Goal: Task Accomplishment & Management: Use online tool/utility

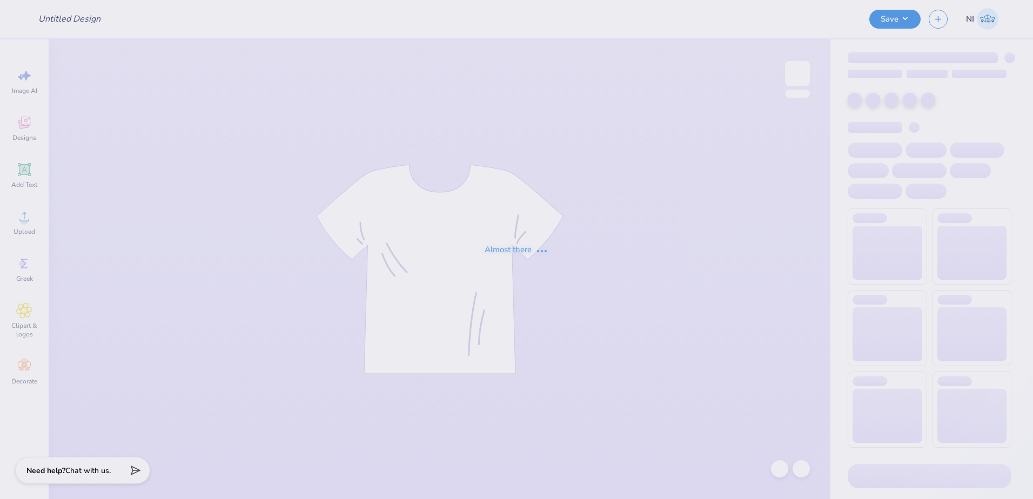
type input "Kali Coppess : Hope College"
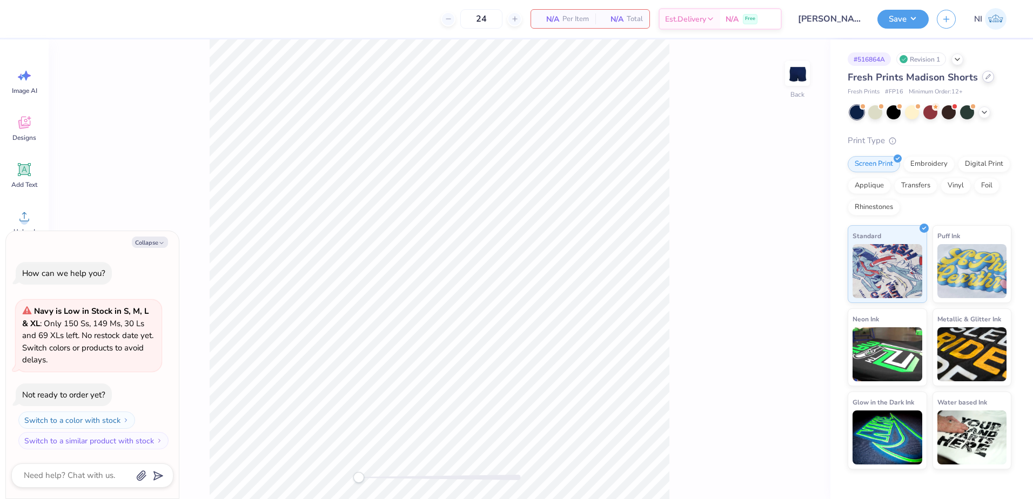
click at [985, 77] on icon at bounding box center [987, 76] width 5 height 5
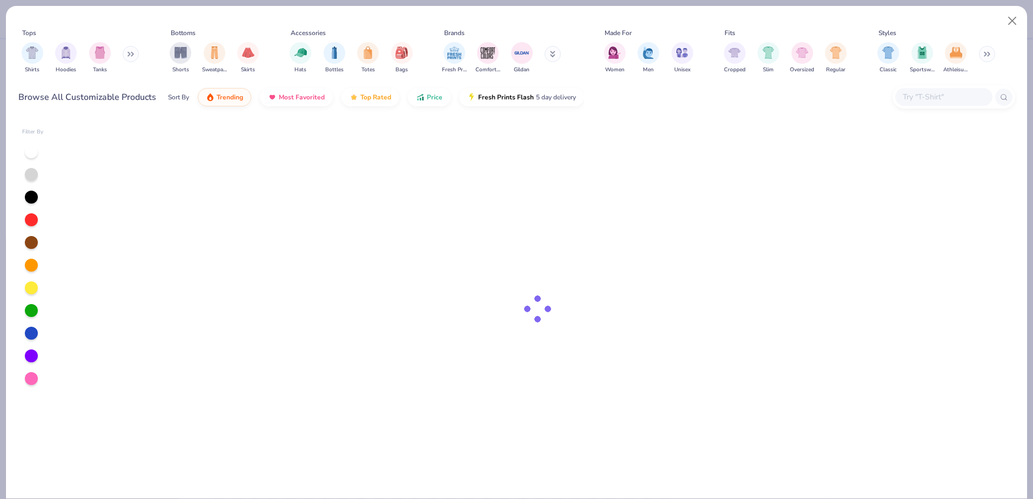
type textarea "x"
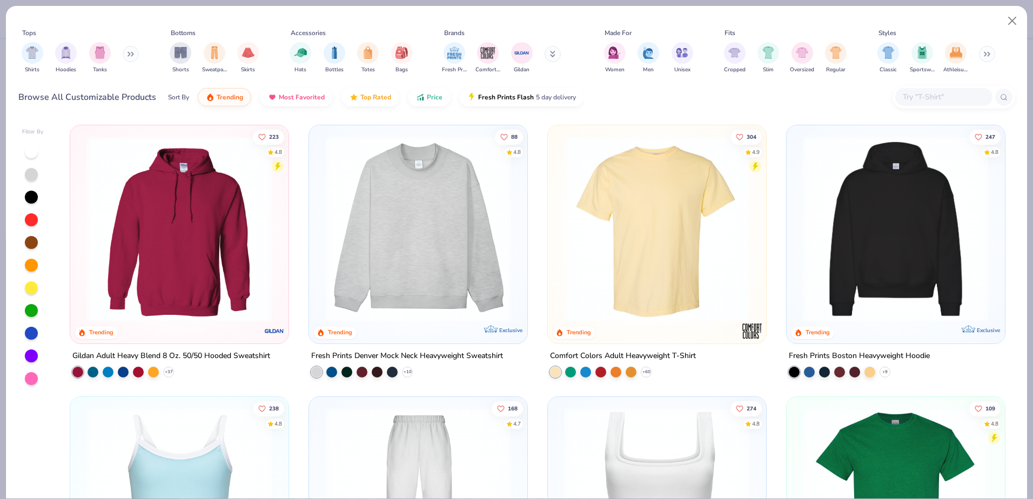
click at [933, 90] on div at bounding box center [943, 97] width 97 height 18
click at [951, 98] on input "1010be" at bounding box center [939, 97] width 77 height 12
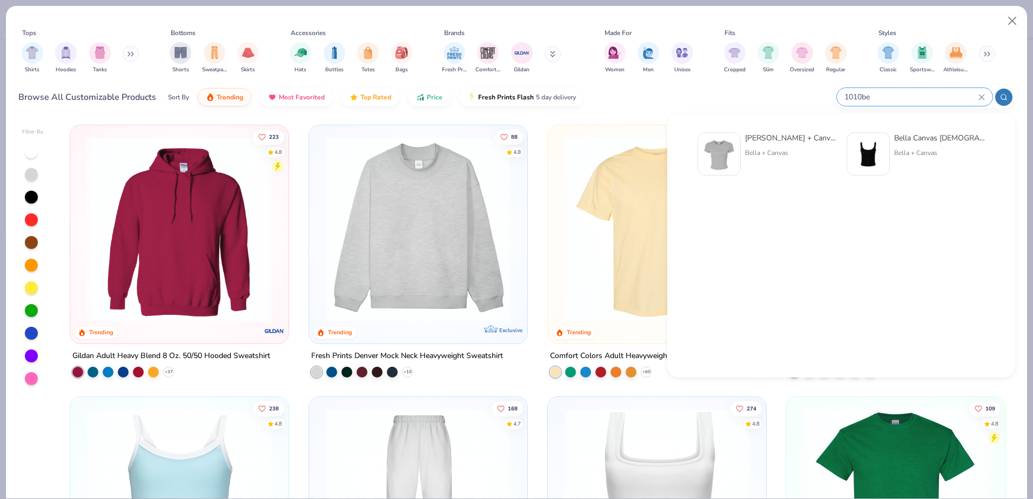
type input "1010be"
click at [704, 151] on img at bounding box center [718, 153] width 33 height 33
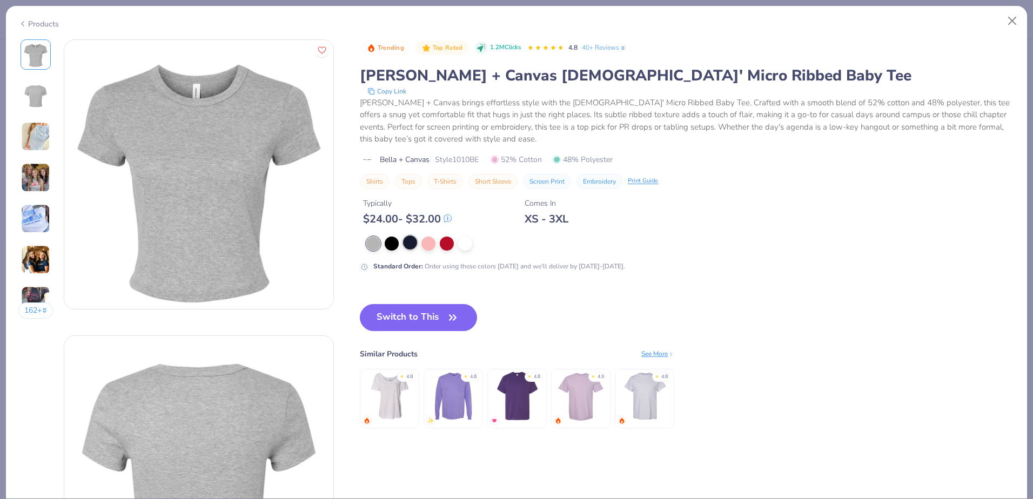
click at [407, 246] on div at bounding box center [410, 242] width 14 height 14
type textarea "x"
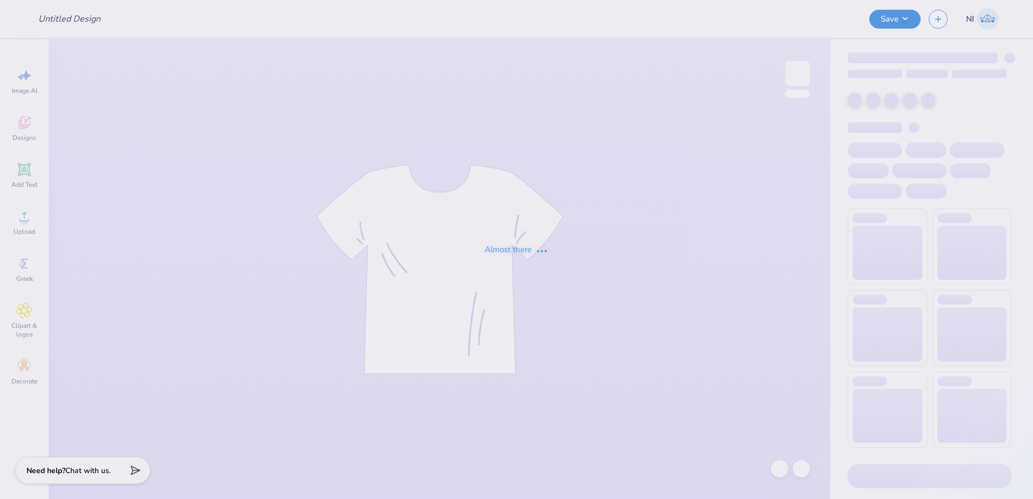
type input "ADPI: Dads Weekend Tank Option 3"
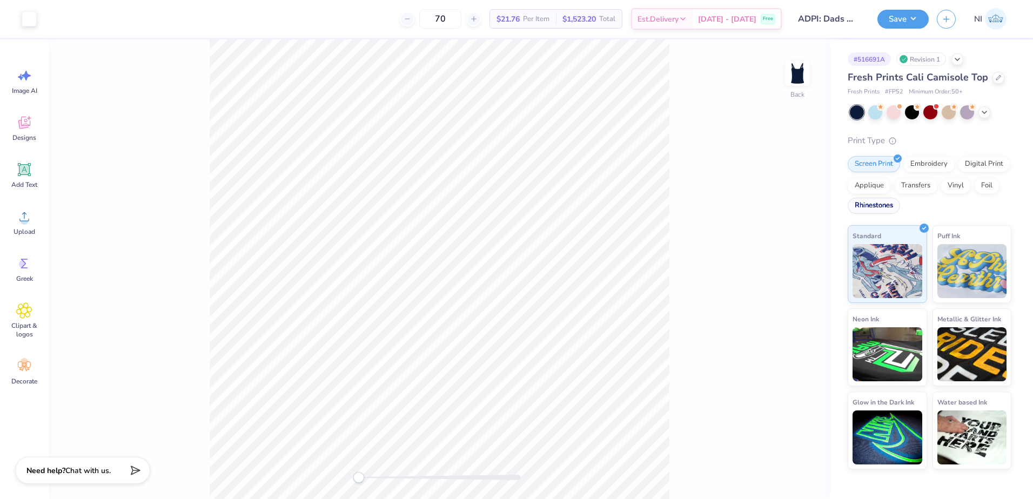
click at [878, 207] on div "Rhinestones" at bounding box center [873, 206] width 52 height 16
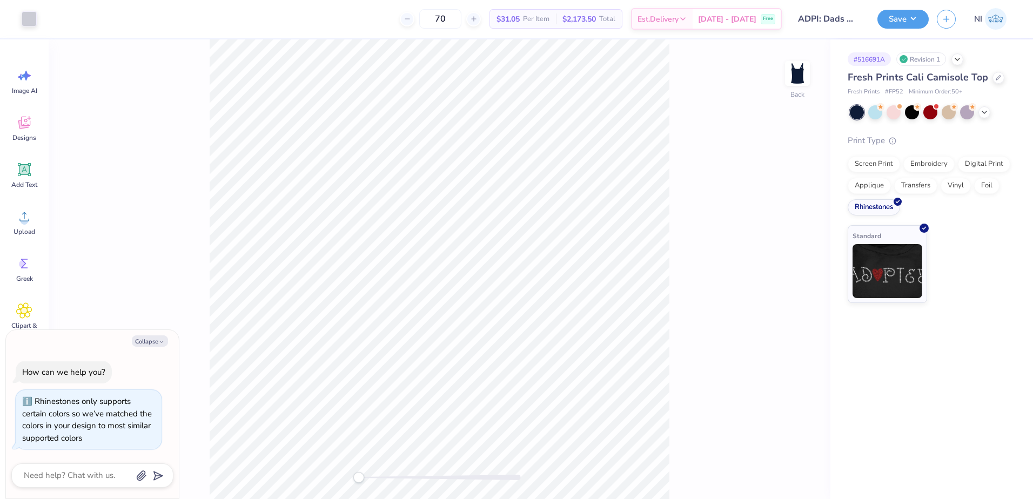
type textarea "x"
